Goal: Book appointment/travel/reservation

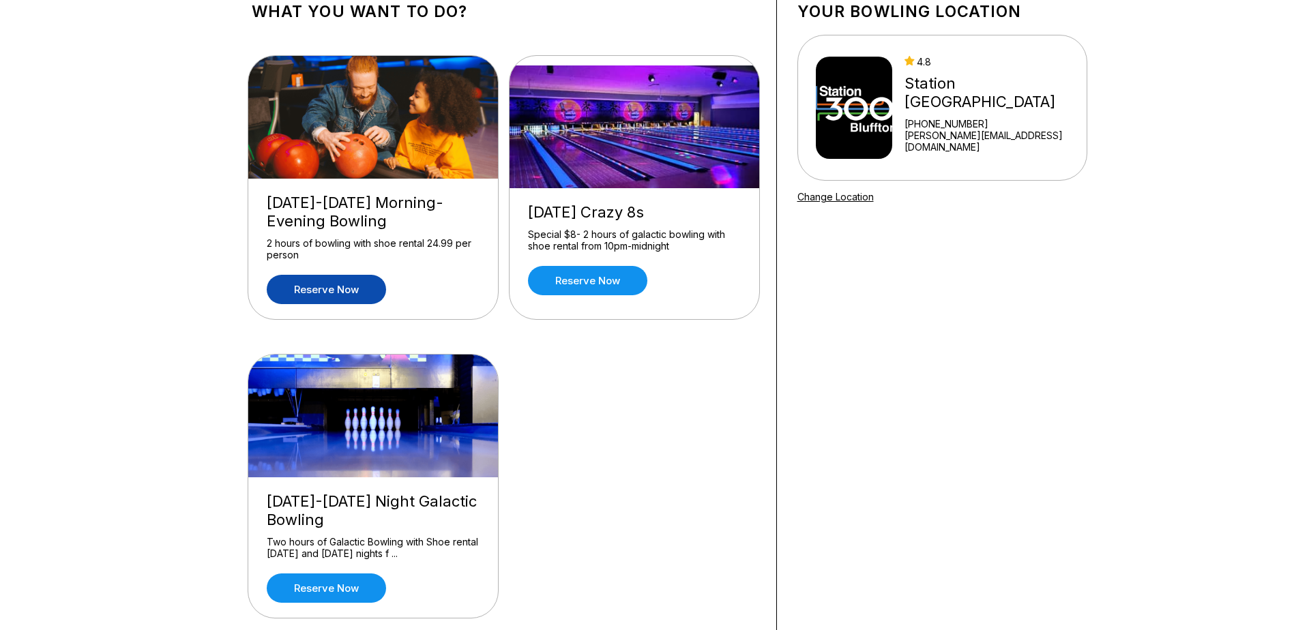
scroll to position [68, 0]
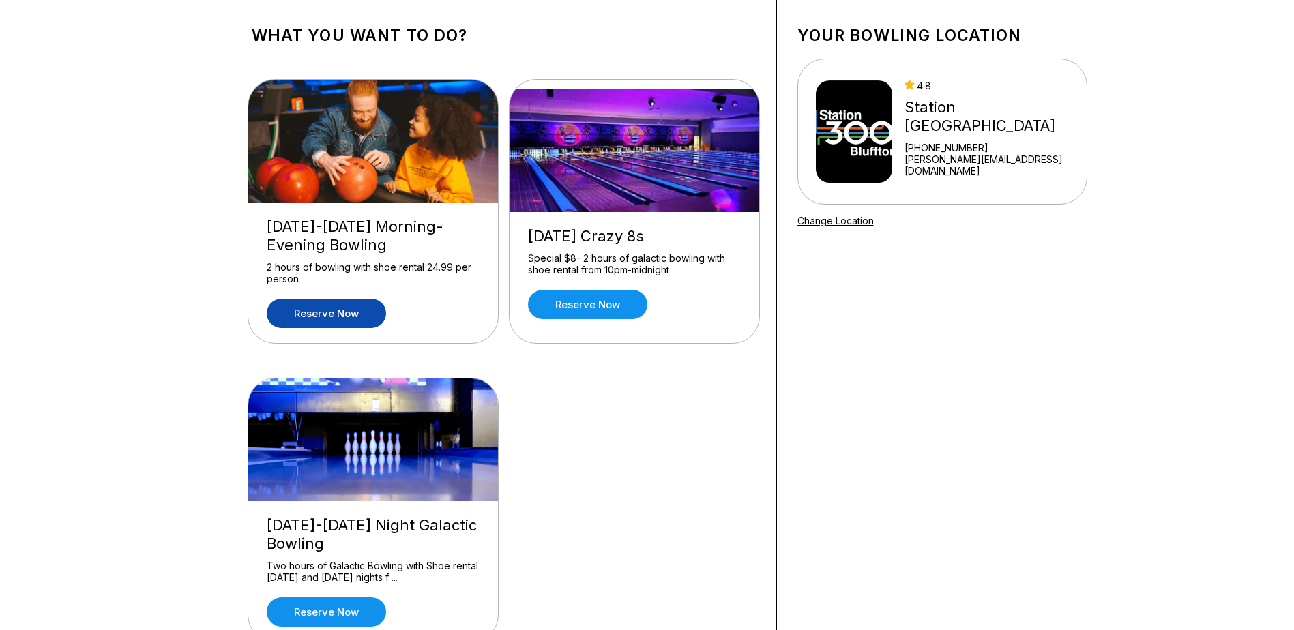
click at [340, 308] on link "Reserve now" at bounding box center [326, 313] width 119 height 29
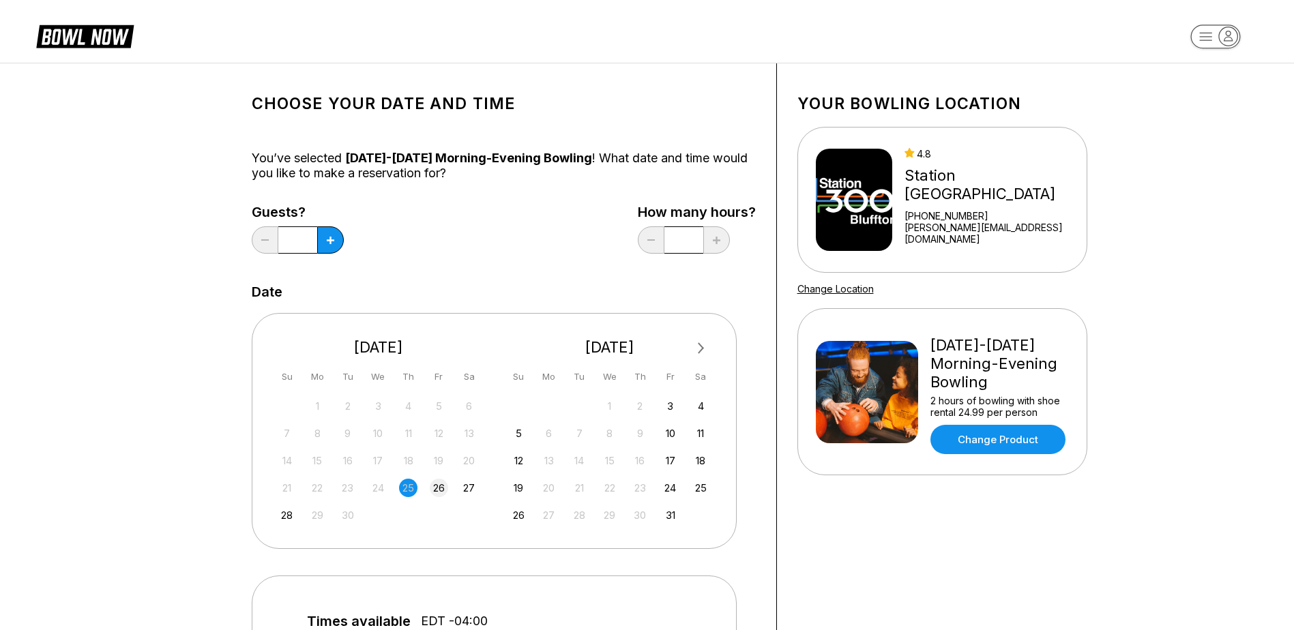
click at [436, 487] on div "26" at bounding box center [439, 488] width 18 height 18
click at [330, 242] on icon at bounding box center [331, 241] width 8 height 8
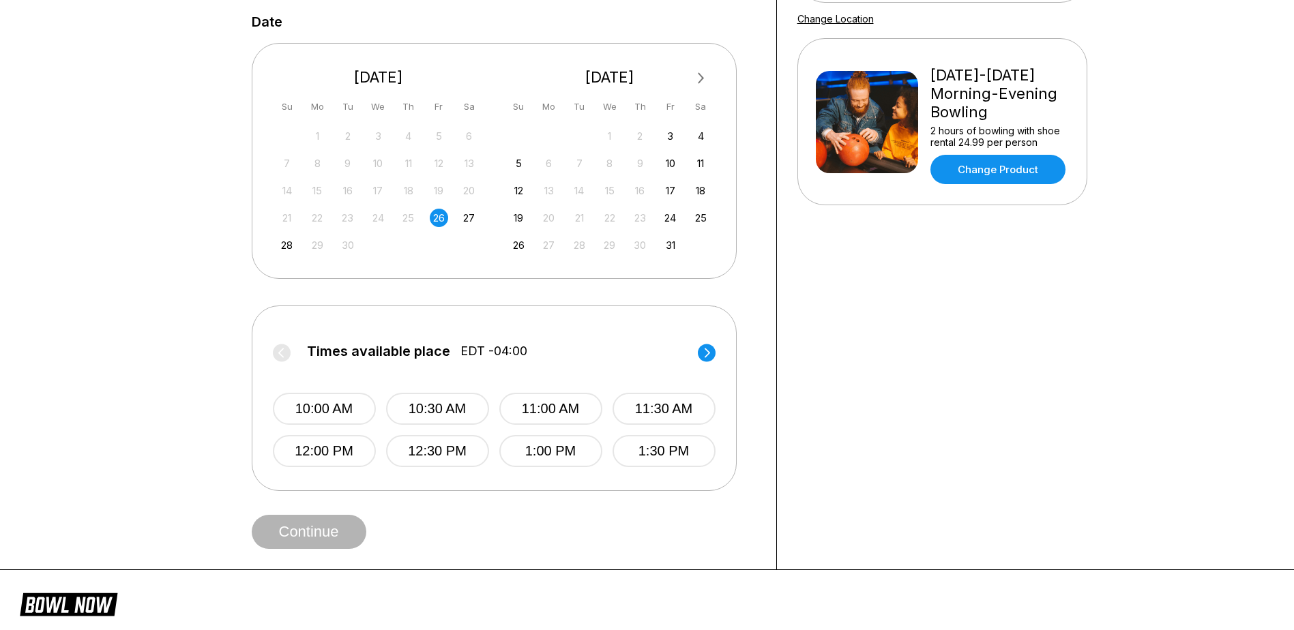
scroll to position [273, 0]
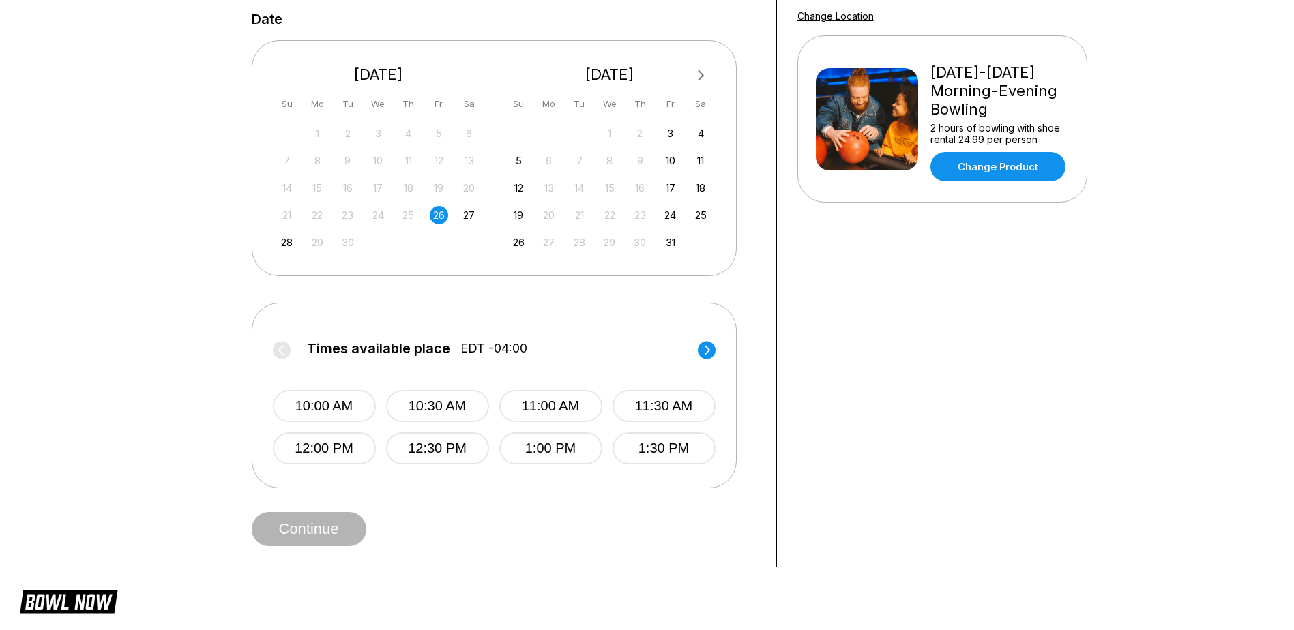
click at [701, 348] on circle at bounding box center [707, 350] width 18 height 18
click at [708, 351] on label "Times available place EDT -04:00" at bounding box center [494, 352] width 443 height 22
click at [282, 348] on icon at bounding box center [280, 350] width 5 height 10
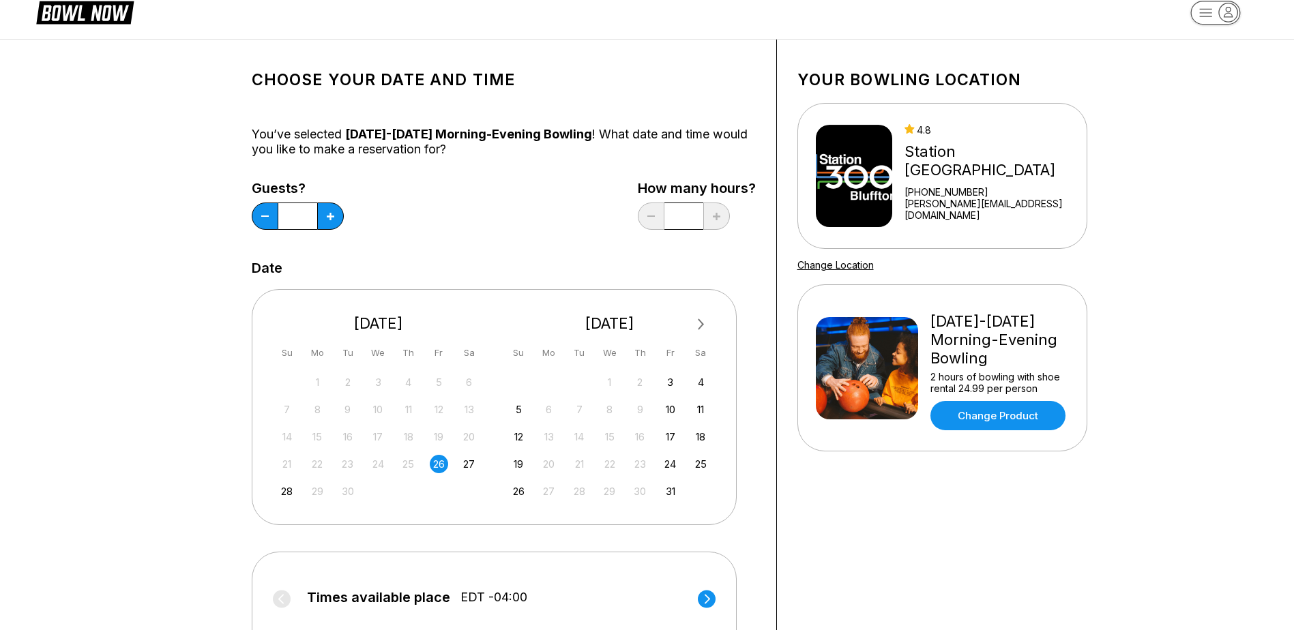
scroll to position [0, 0]
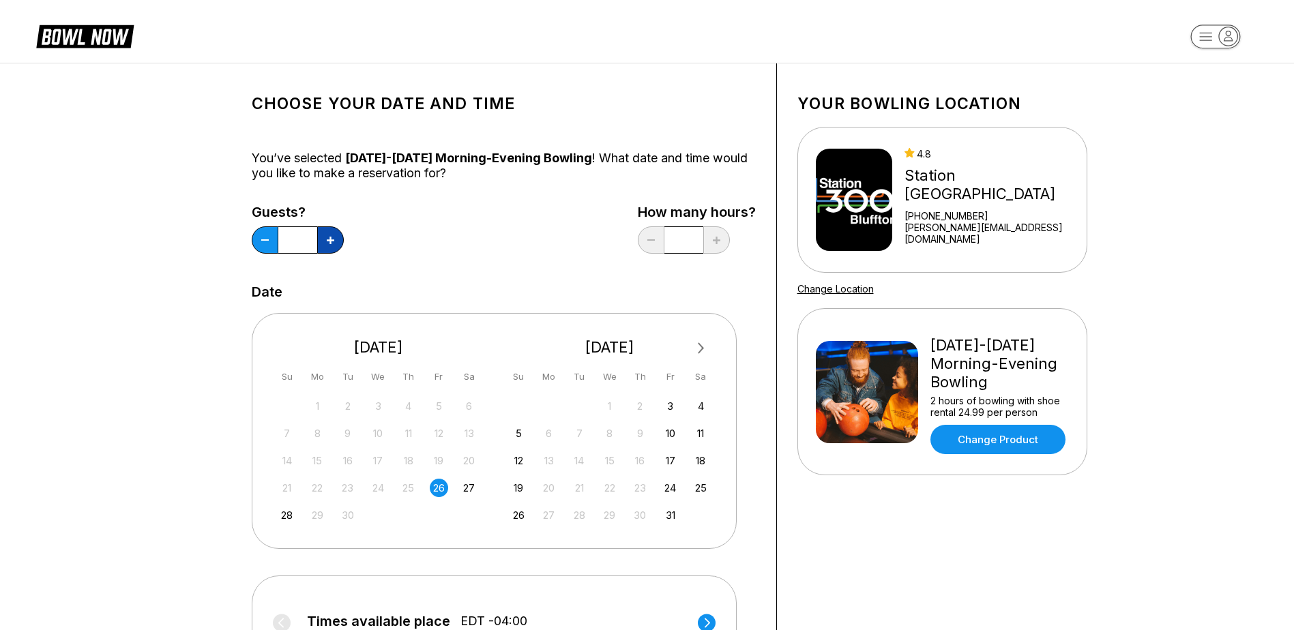
click at [330, 241] on icon at bounding box center [331, 241] width 8 height 8
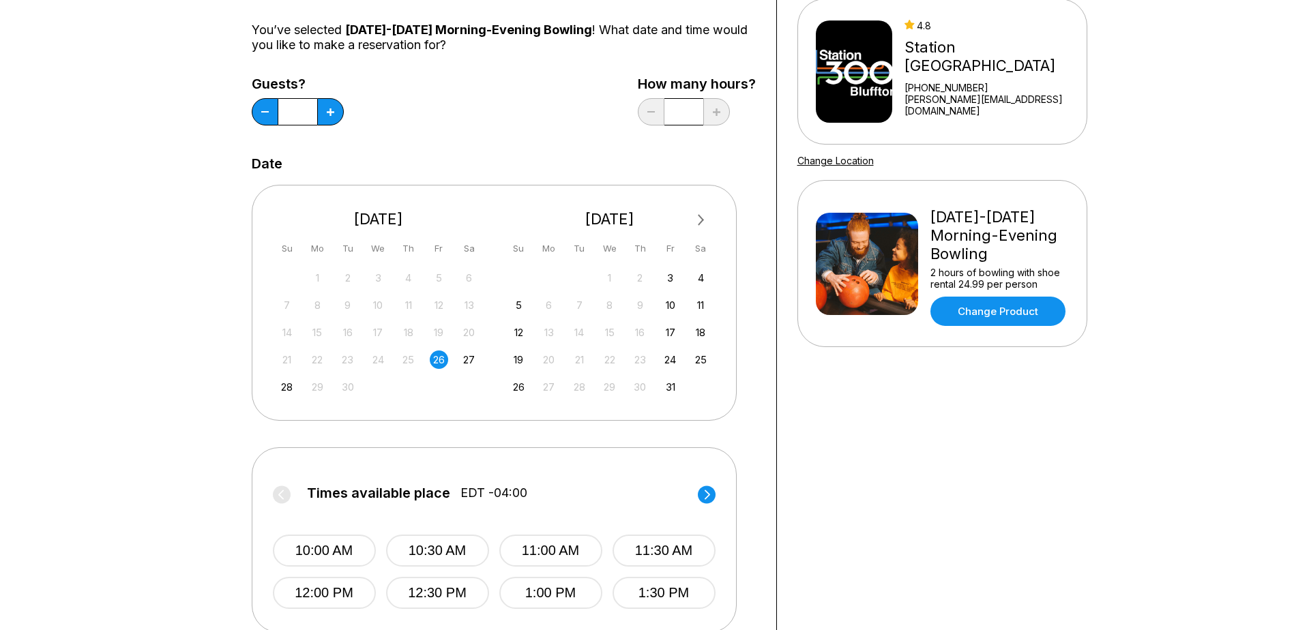
scroll to position [205, 0]
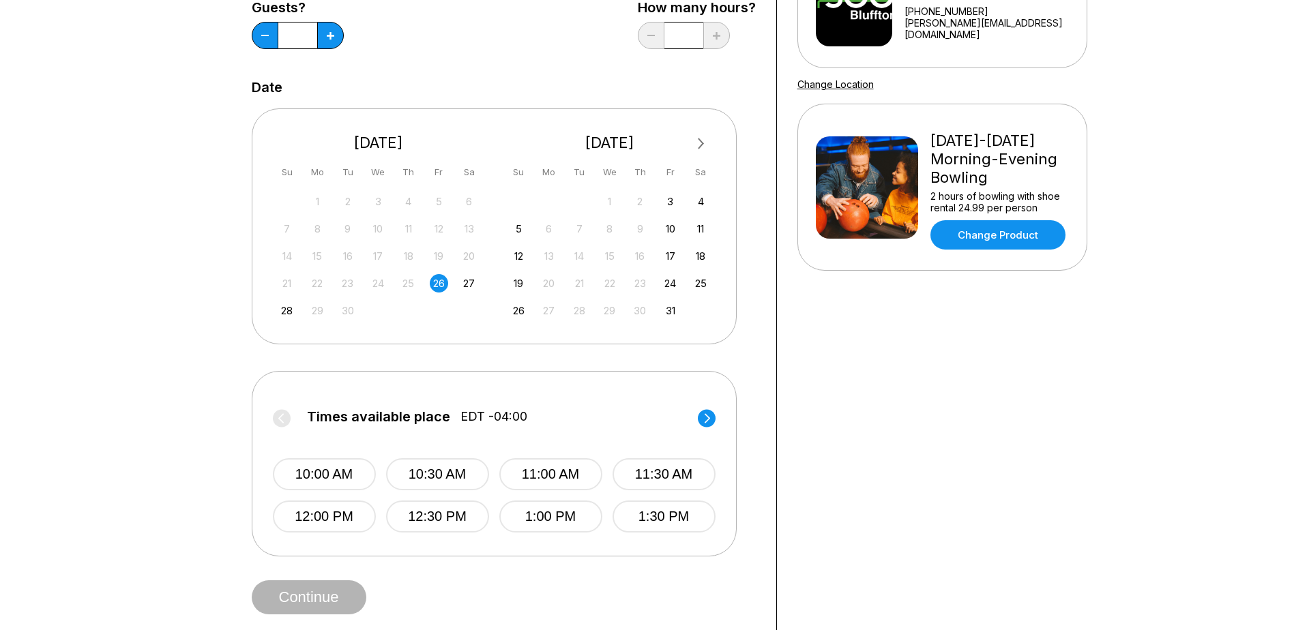
click at [704, 415] on circle at bounding box center [707, 418] width 18 height 18
click at [263, 33] on button at bounding box center [265, 35] width 27 height 27
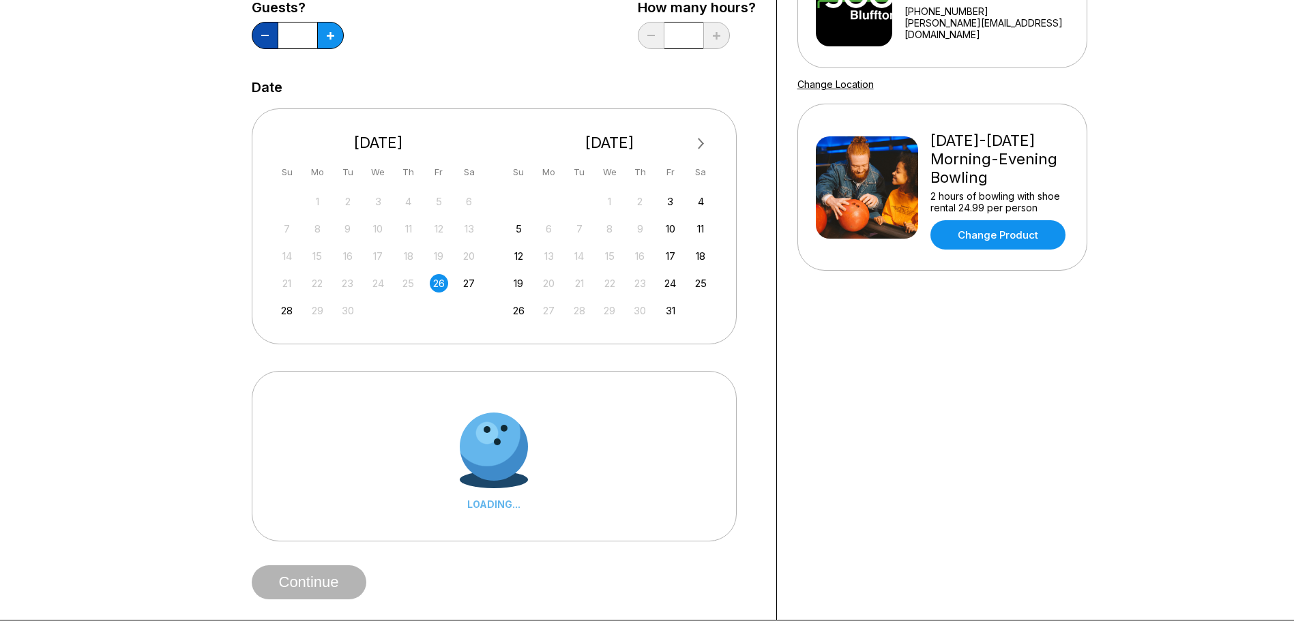
click at [263, 33] on button at bounding box center [265, 35] width 27 height 27
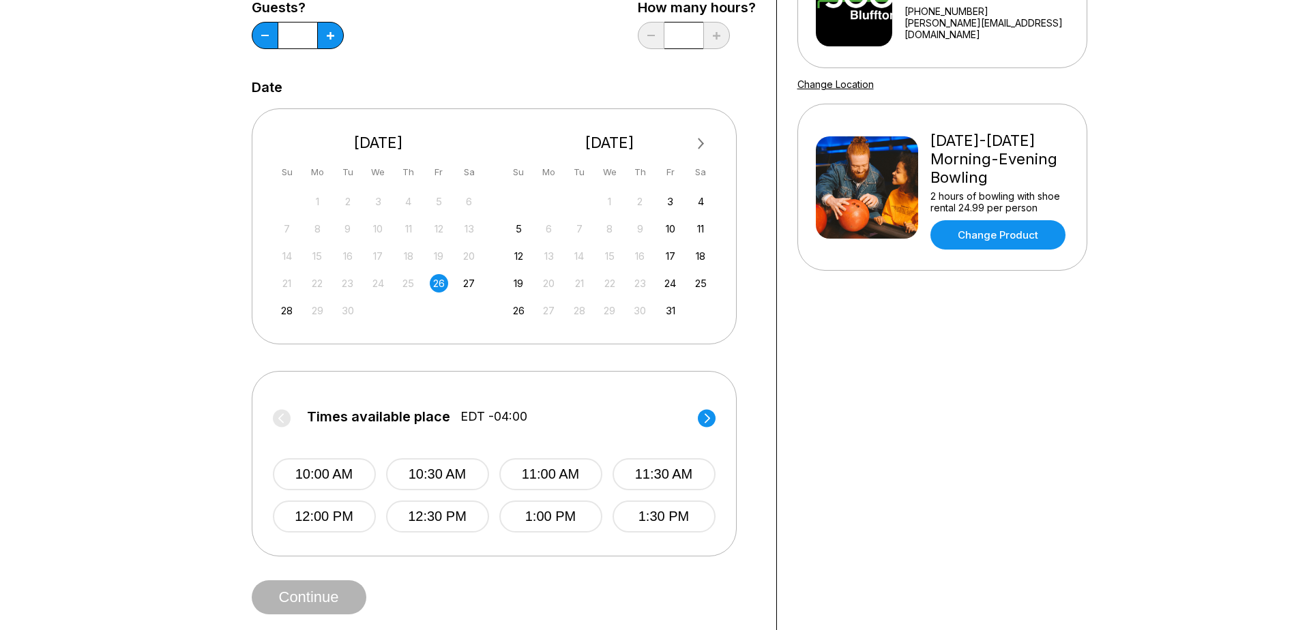
click at [709, 420] on icon at bounding box center [706, 419] width 5 height 10
click at [330, 38] on icon at bounding box center [331, 36] width 8 height 8
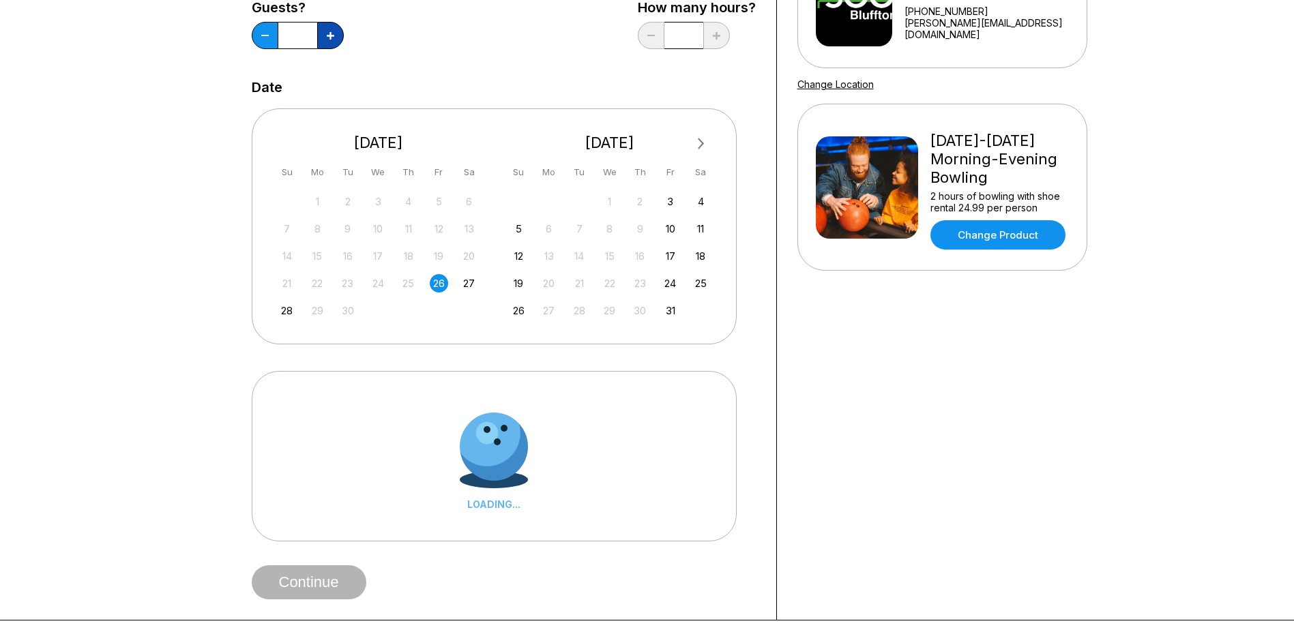
click at [330, 38] on icon at bounding box center [331, 36] width 8 height 8
type input "*"
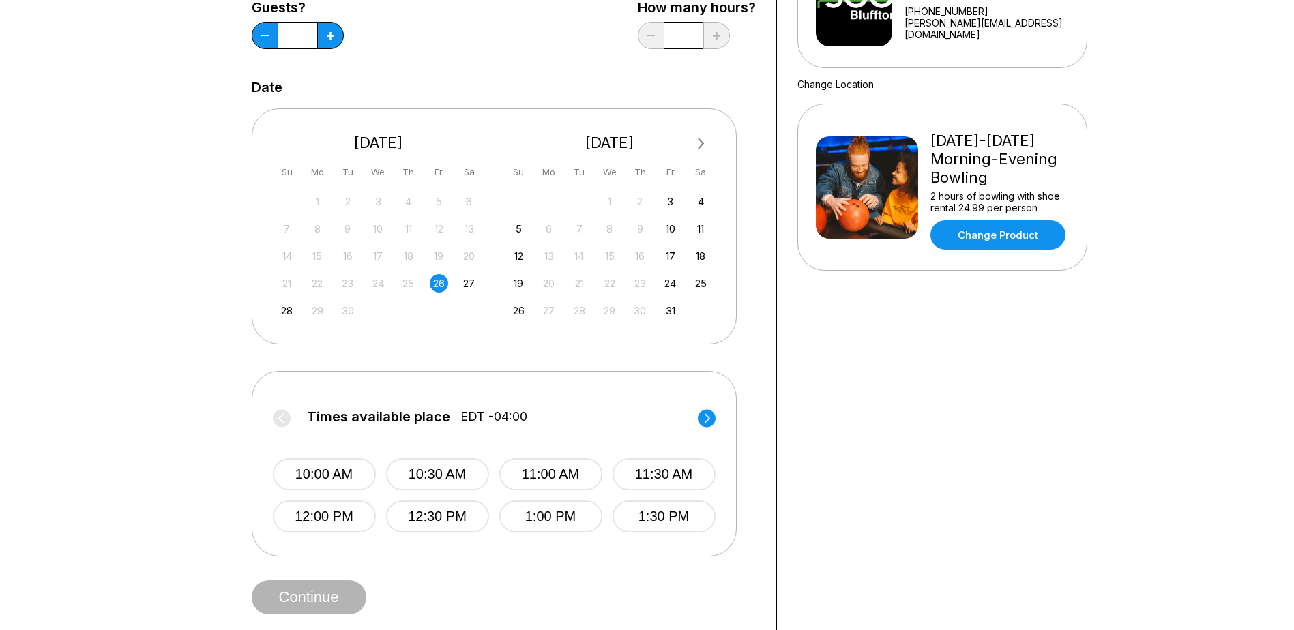
click at [704, 418] on circle at bounding box center [707, 418] width 18 height 18
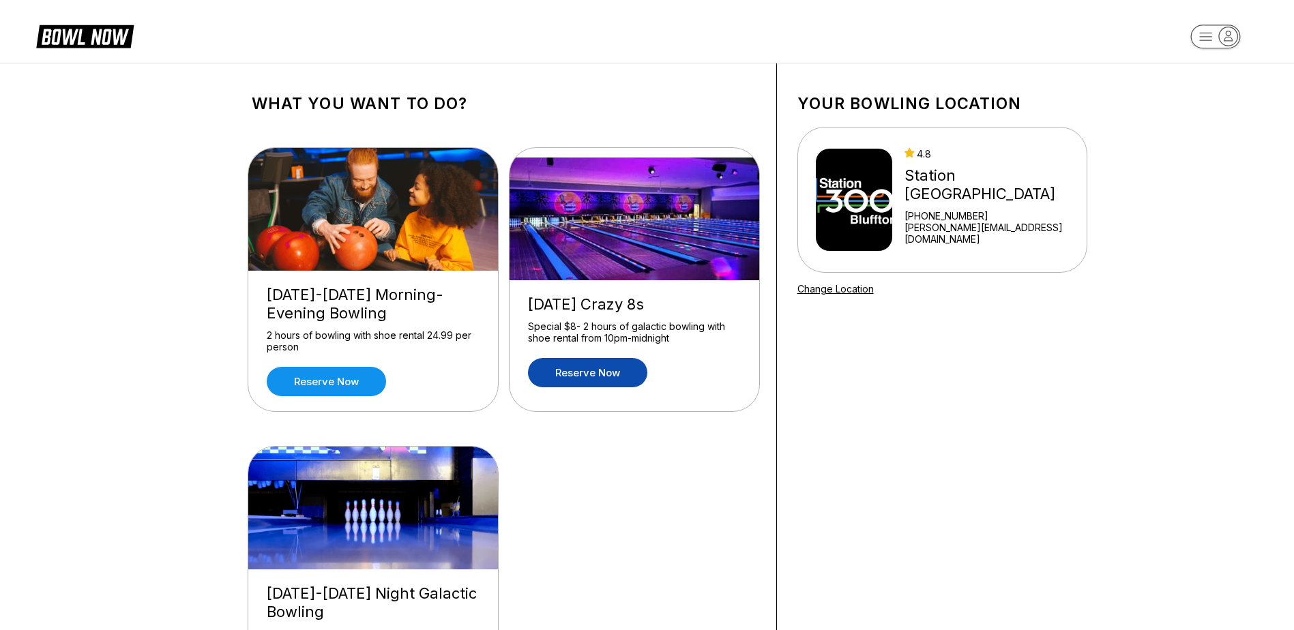
click at [585, 368] on link "Reserve now" at bounding box center [587, 372] width 119 height 29
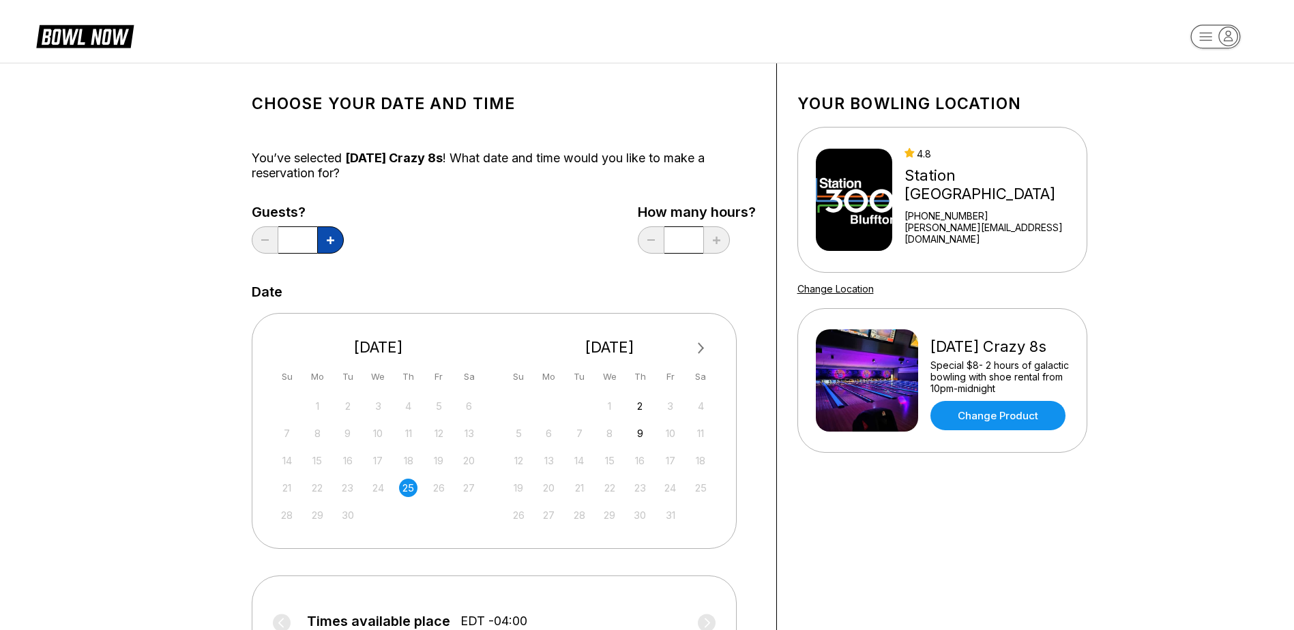
click at [332, 233] on button at bounding box center [330, 240] width 27 height 27
click at [332, 244] on icon at bounding box center [331, 241] width 8 height 8
click at [408, 487] on div "25" at bounding box center [408, 488] width 18 height 18
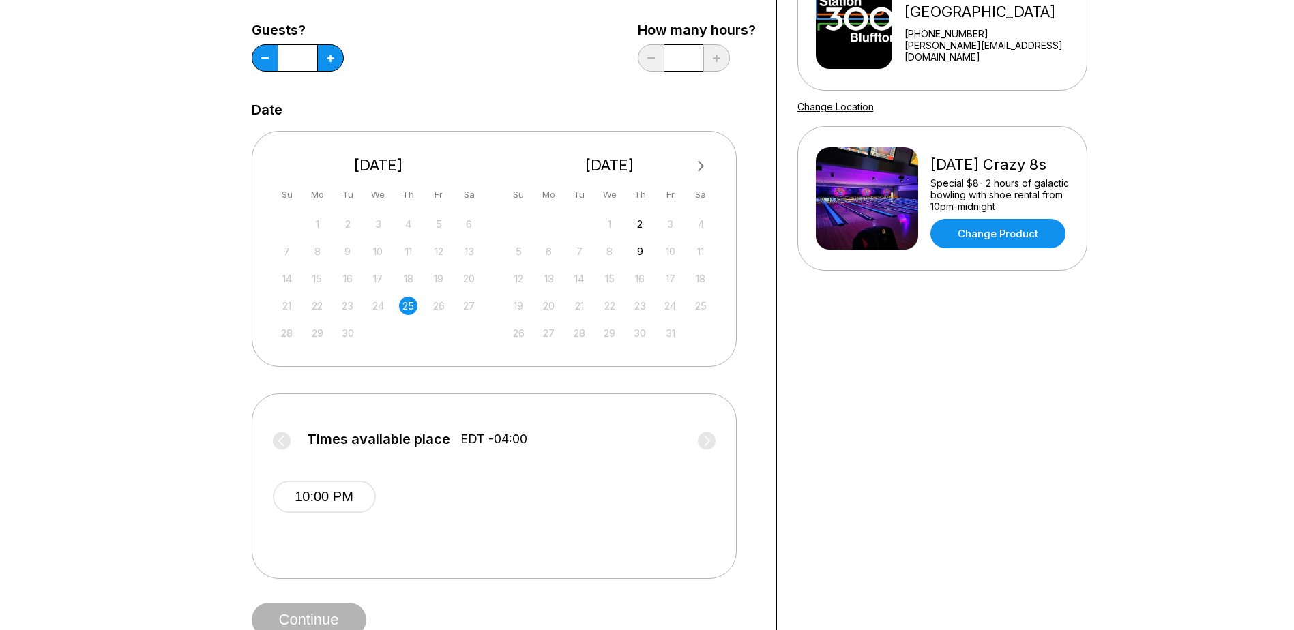
scroll to position [205, 0]
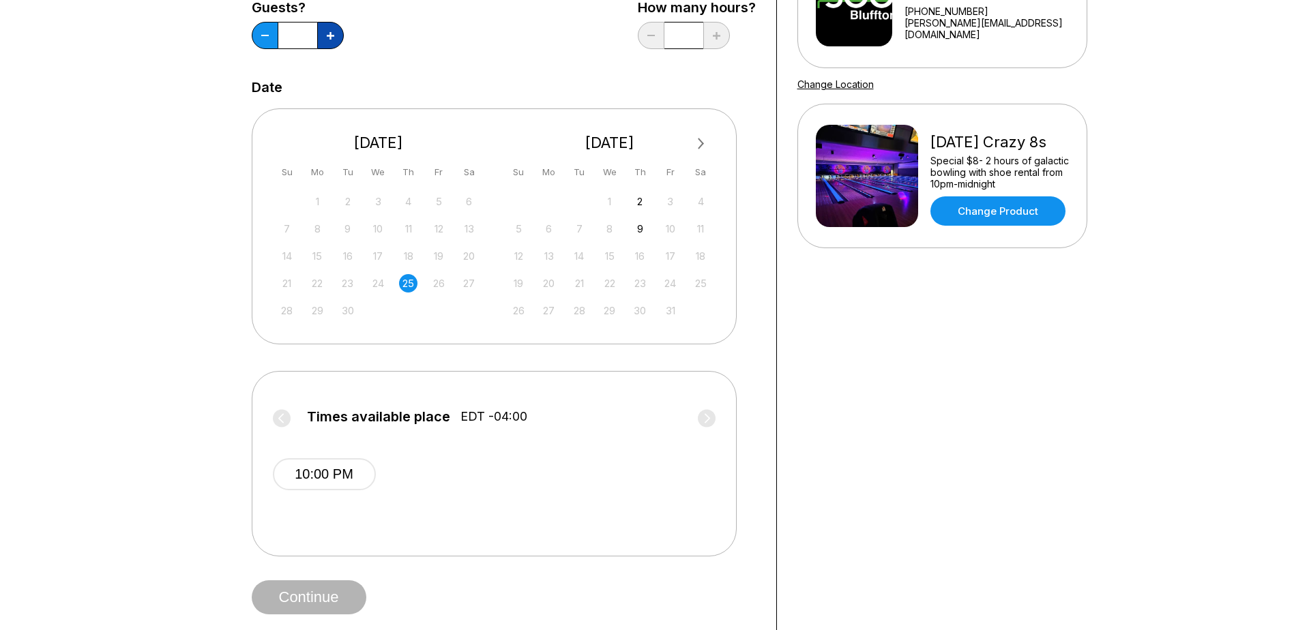
click at [323, 36] on button at bounding box center [330, 35] width 27 height 27
type input "*"
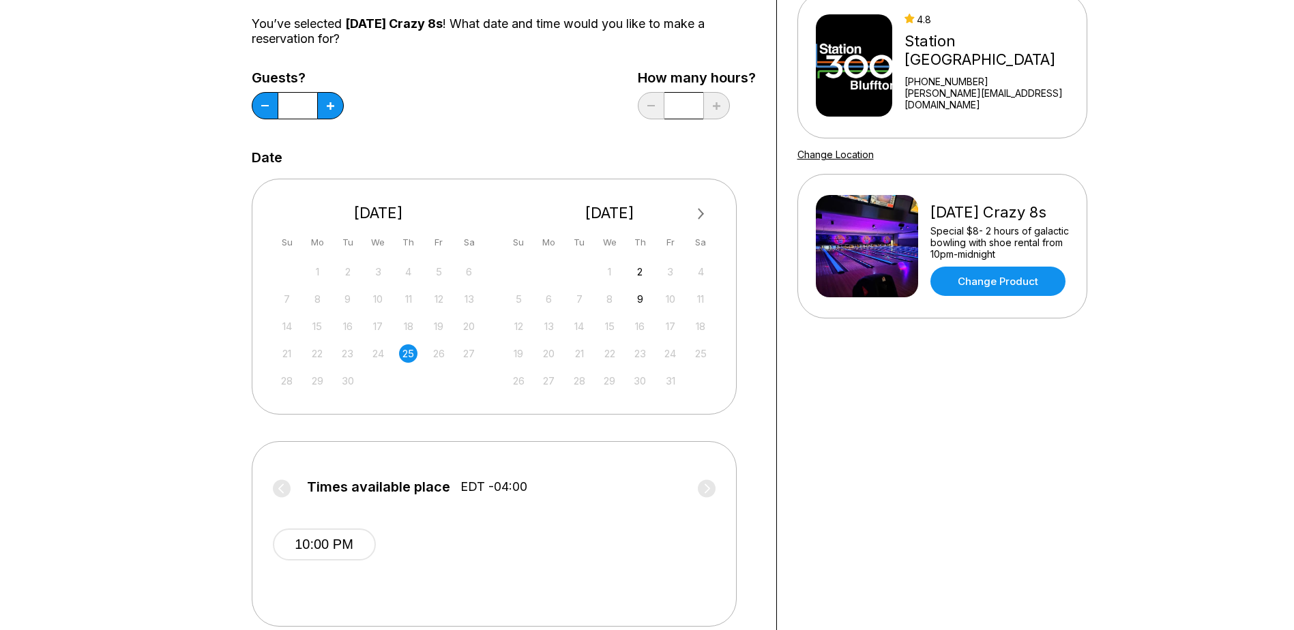
scroll to position [0, 0]
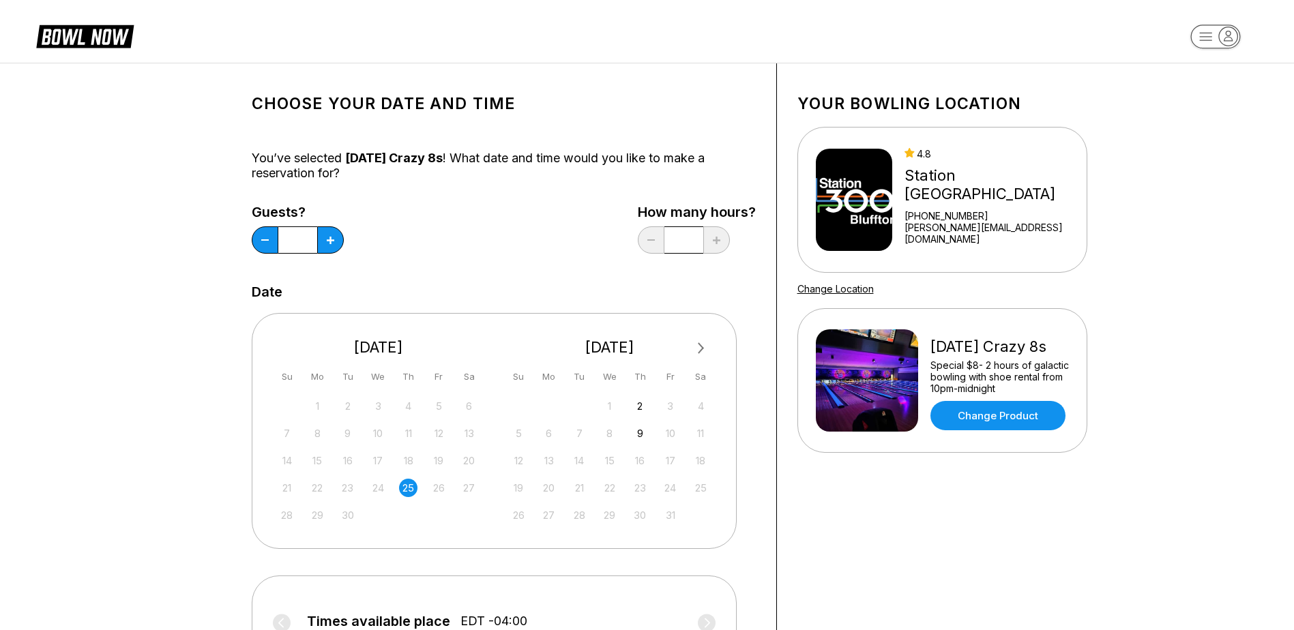
click at [435, 487] on div "26" at bounding box center [439, 488] width 18 height 18
